Goal: Find specific page/section: Find specific page/section

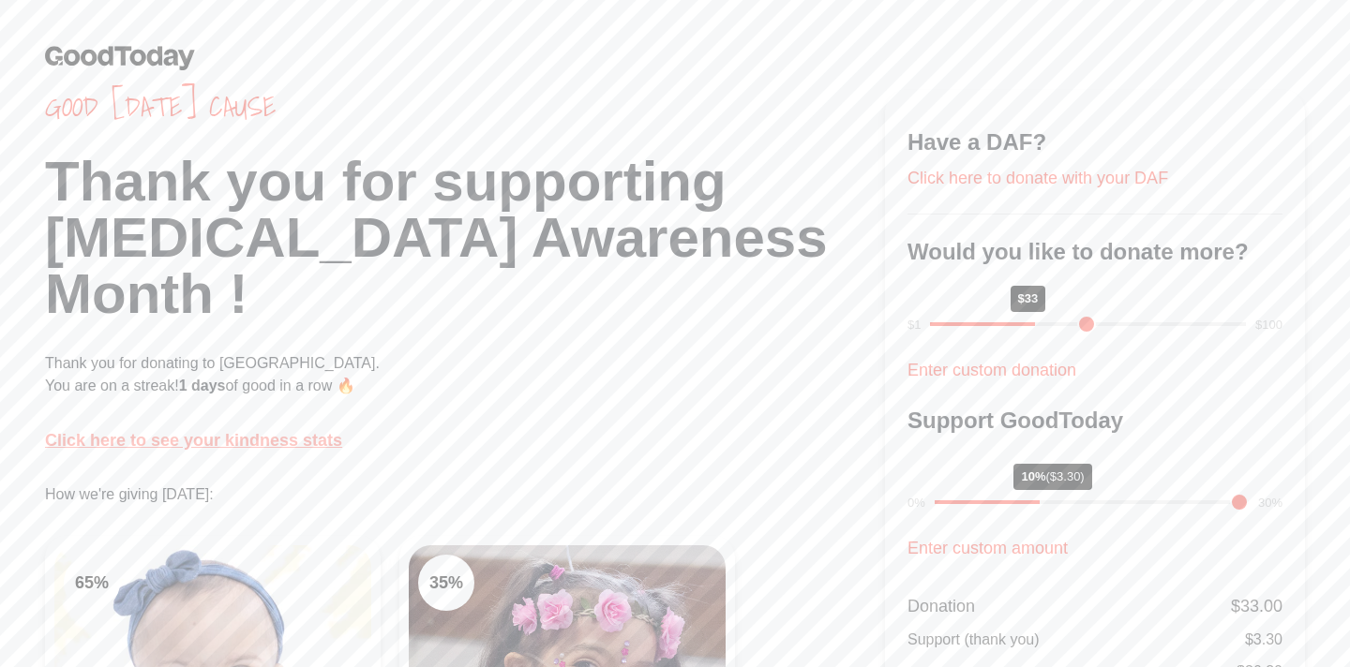
click at [285, 437] on link "Click here to see your kindness stats" at bounding box center [193, 440] width 297 height 19
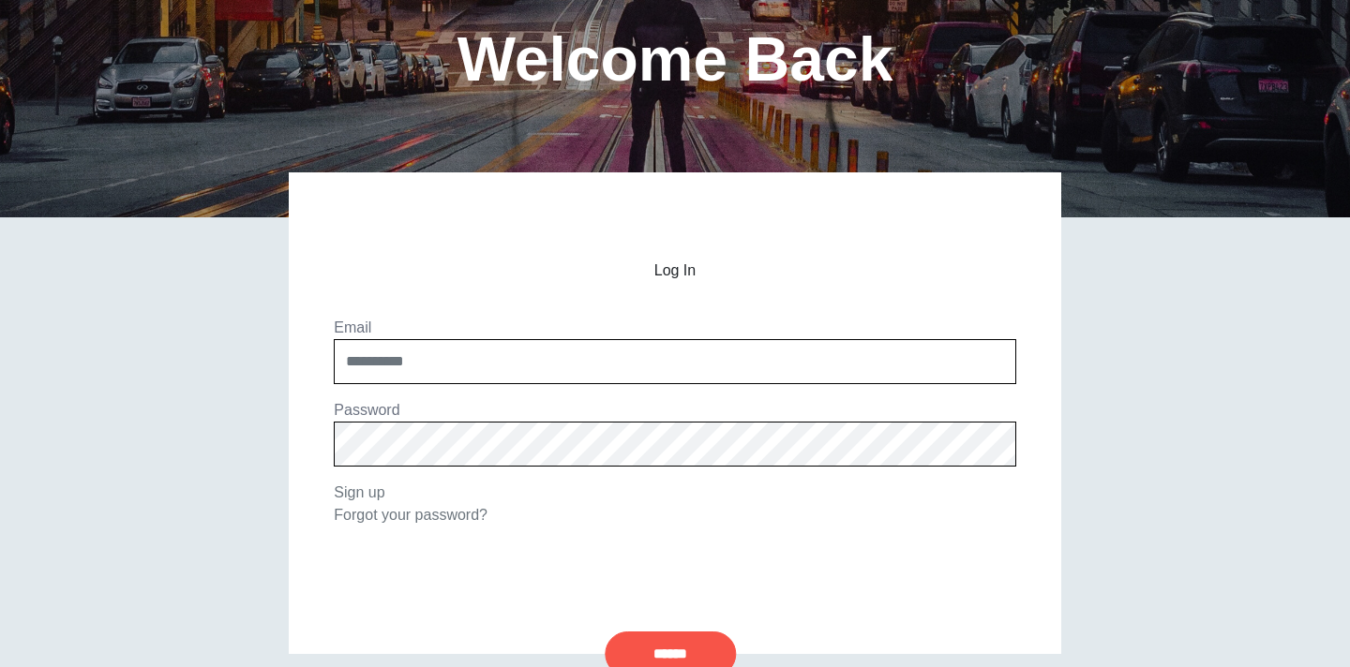
scroll to position [156, 0]
